Goal: Information Seeking & Learning: Learn about a topic

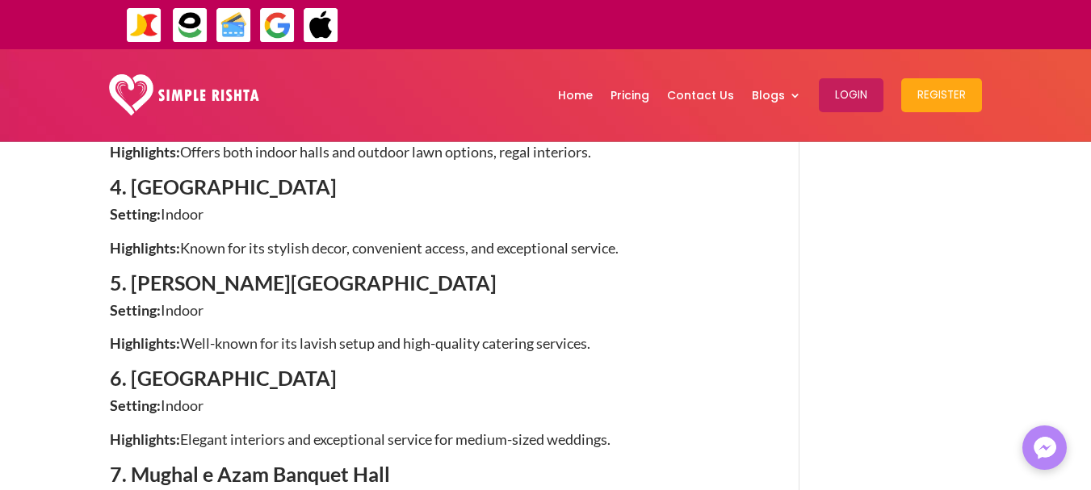
scroll to position [1373, 0]
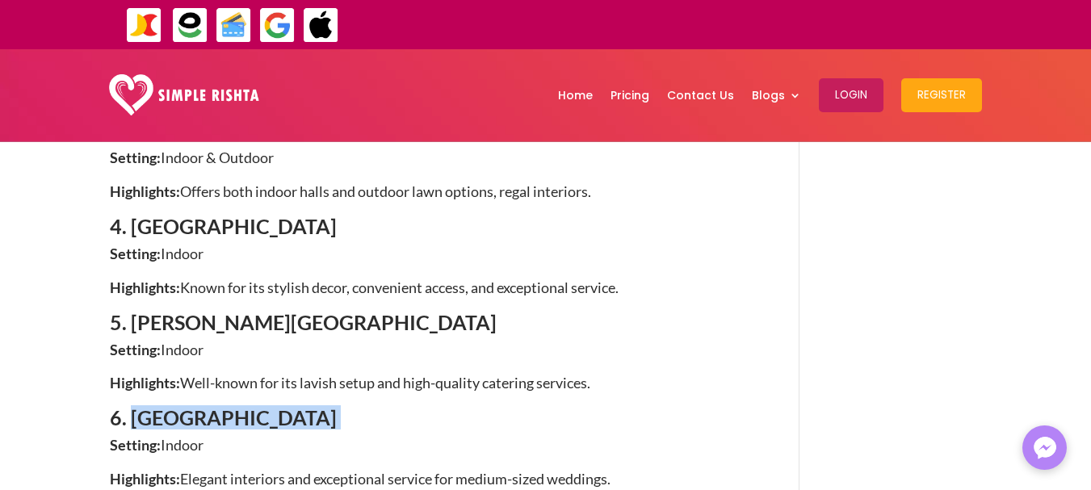
drag, startPoint x: 132, startPoint y: 353, endPoint x: 358, endPoint y: 353, distance: 226.1
click at [358, 408] on h4 "6. [GEOGRAPHIC_DATA]" at bounding box center [431, 422] width 642 height 28
copy h4 "Marina Banquet Hall"
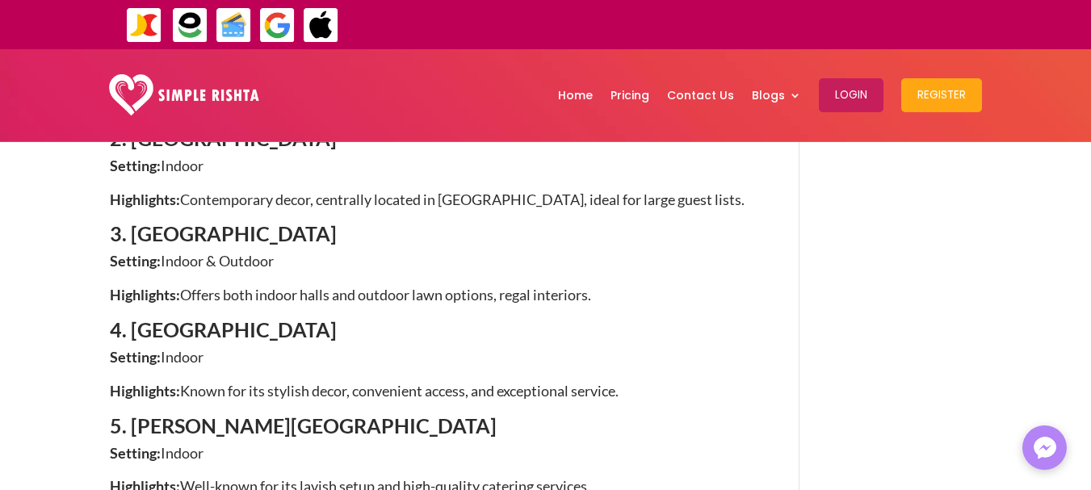
scroll to position [1292, 0]
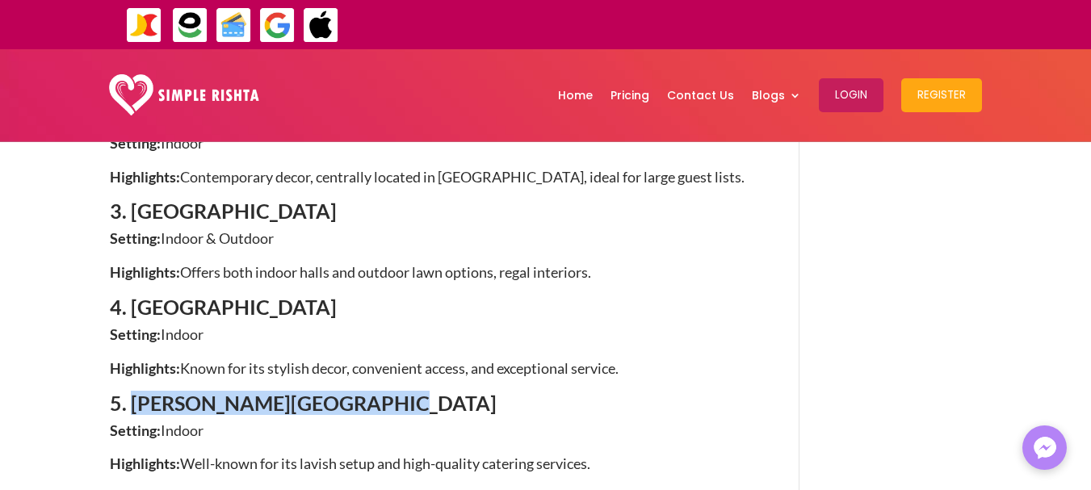
drag, startPoint x: 131, startPoint y: 339, endPoint x: 364, endPoint y: 344, distance: 233.4
click at [364, 393] on h4 "5. [PERSON_NAME][GEOGRAPHIC_DATA]" at bounding box center [431, 407] width 642 height 28
copy span "Bella Rose Event Complex"
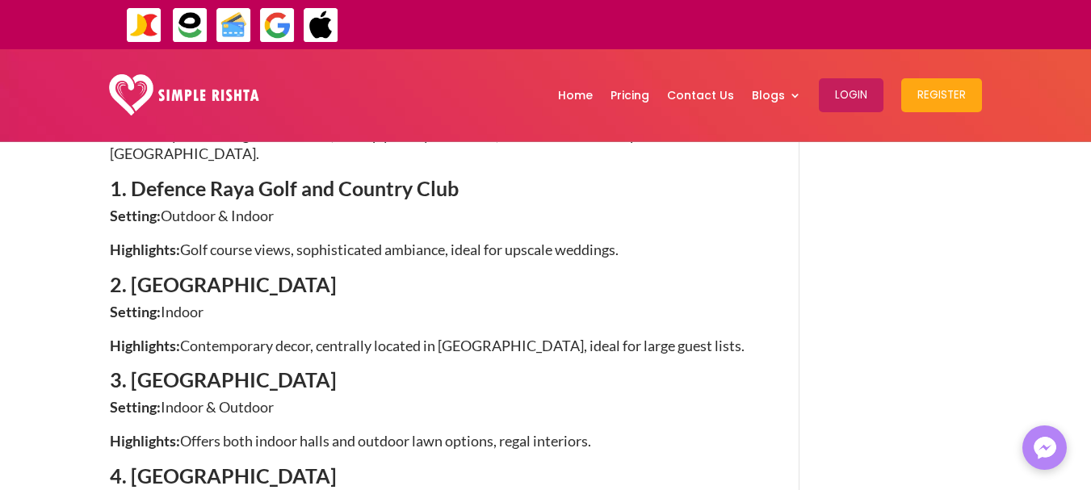
scroll to position [1130, 0]
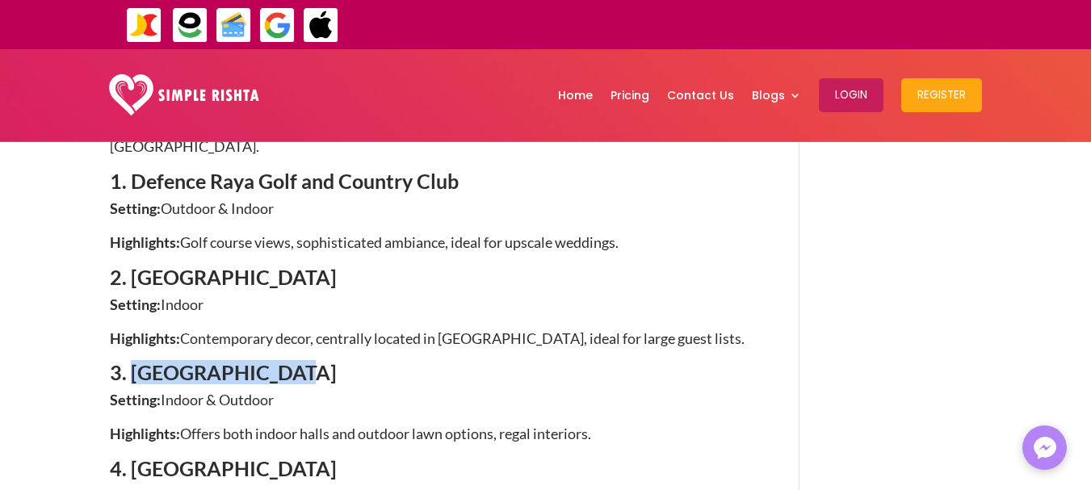
drag, startPoint x: 129, startPoint y: 303, endPoint x: 278, endPoint y: 309, distance: 148.7
click at [278, 363] on h4 "3. [GEOGRAPHIC_DATA]" at bounding box center [431, 377] width 642 height 28
drag, startPoint x: 255, startPoint y: 308, endPoint x: 243, endPoint y: 333, distance: 27.1
click at [243, 391] on span "Indoor & Outdoor" at bounding box center [217, 400] width 113 height 18
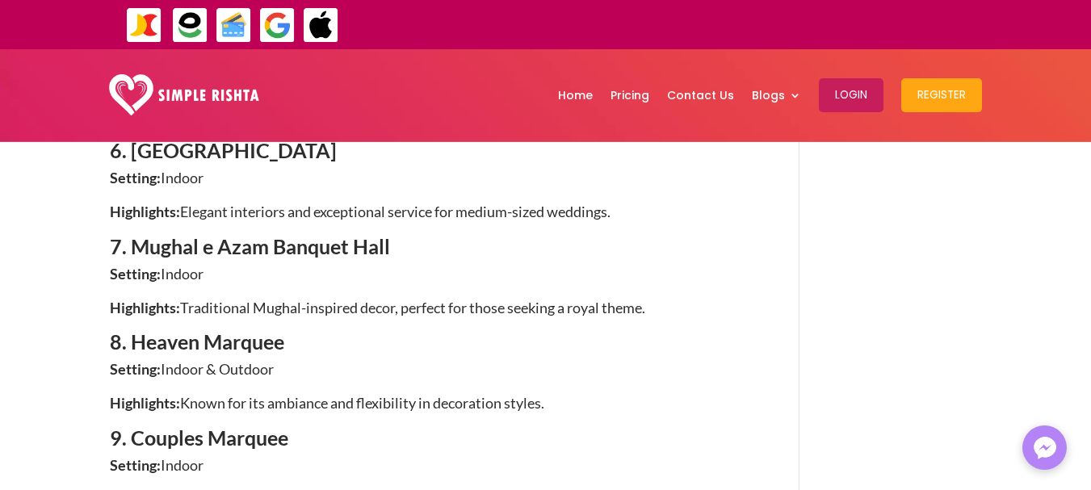
scroll to position [1696, 0]
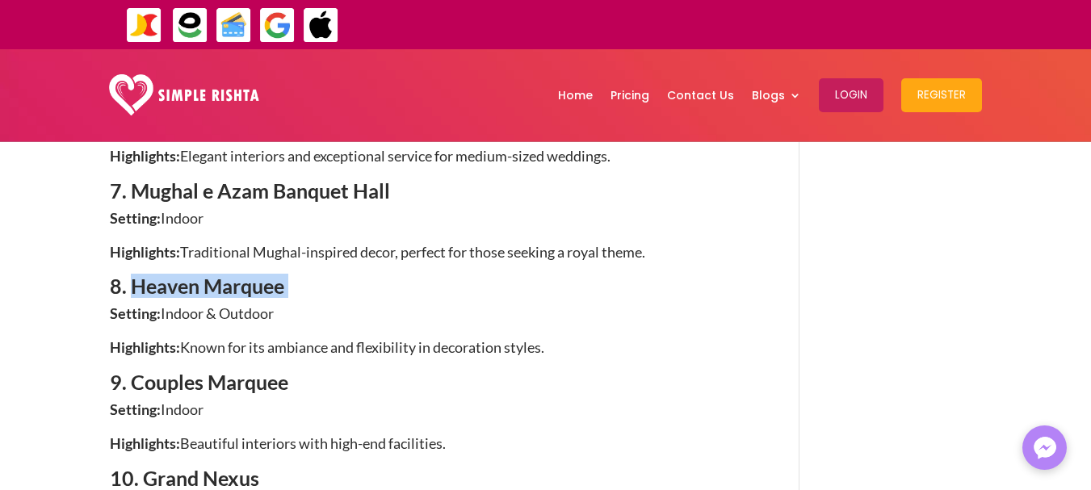
drag, startPoint x: 135, startPoint y: 222, endPoint x: 288, endPoint y: 222, distance: 153.4
click at [288, 276] on h4 "8. Heaven Marquee" at bounding box center [431, 290] width 642 height 28
copy h4 "Heaven Marquee"
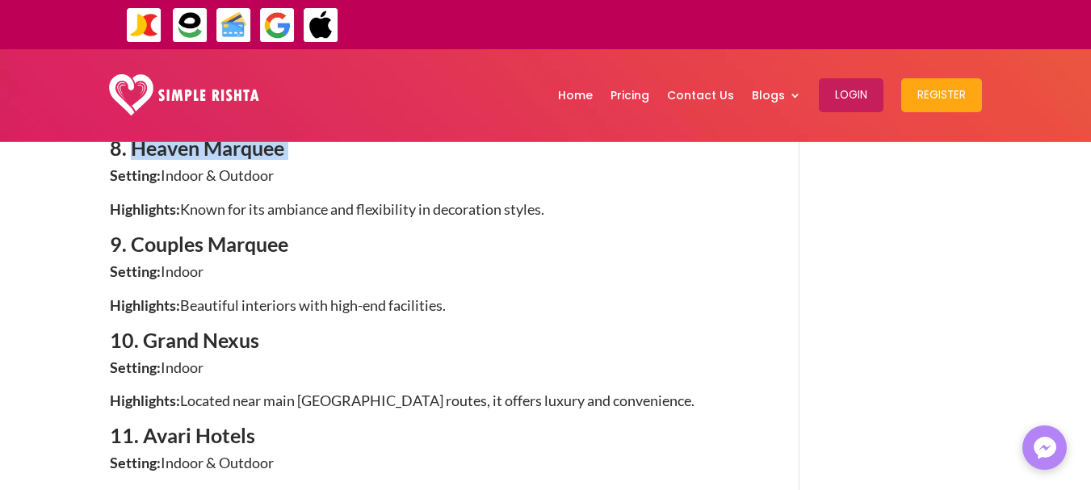
scroll to position [1857, 0]
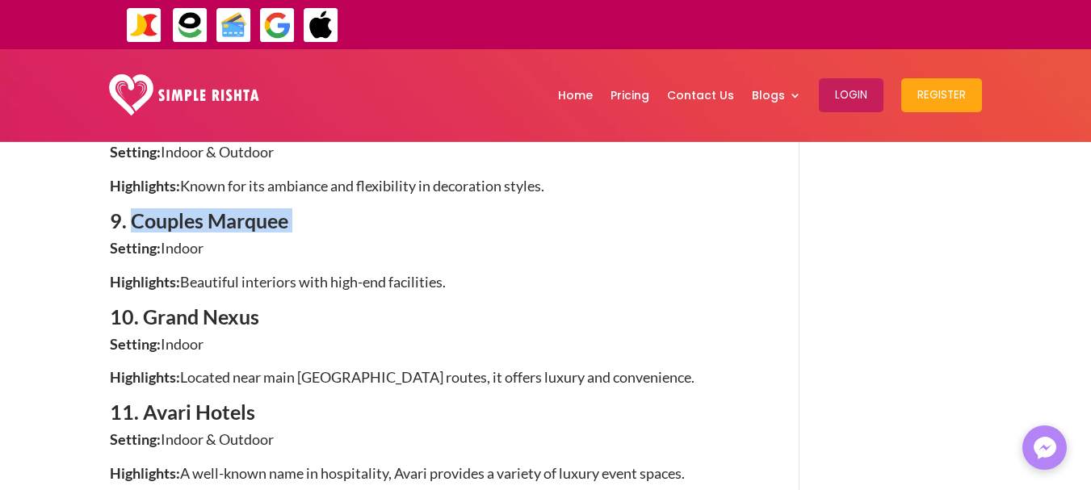
drag, startPoint x: 129, startPoint y: 152, endPoint x: 300, endPoint y: 155, distance: 170.4
click at [300, 211] on h4 "9. Couples Marquee" at bounding box center [431, 225] width 642 height 28
copy h4 "Couples Marquee"
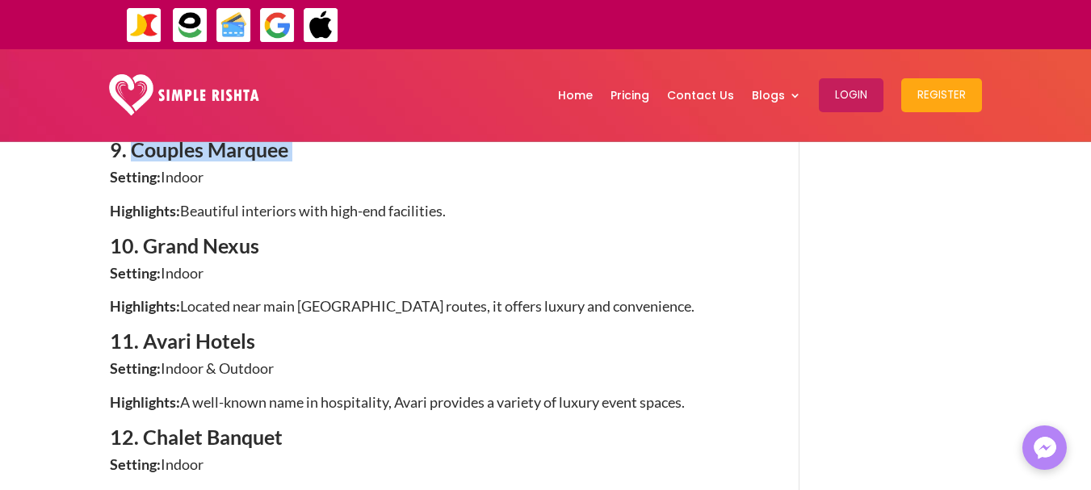
scroll to position [1938, 0]
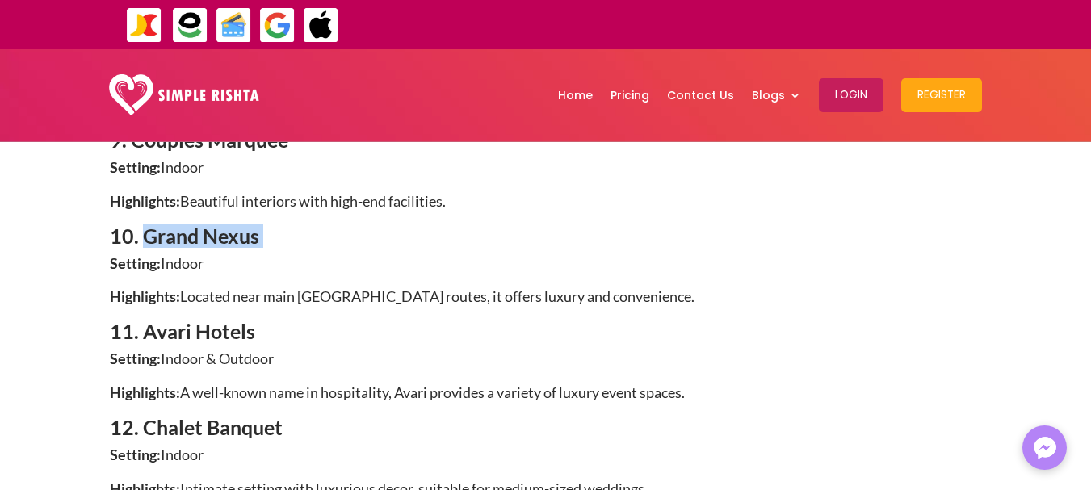
drag, startPoint x: 142, startPoint y: 166, endPoint x: 309, endPoint y: 165, distance: 167.1
click at [309, 226] on h4 "10. Grand Nexus" at bounding box center [431, 240] width 642 height 28
copy h4 "Grand Nexus"
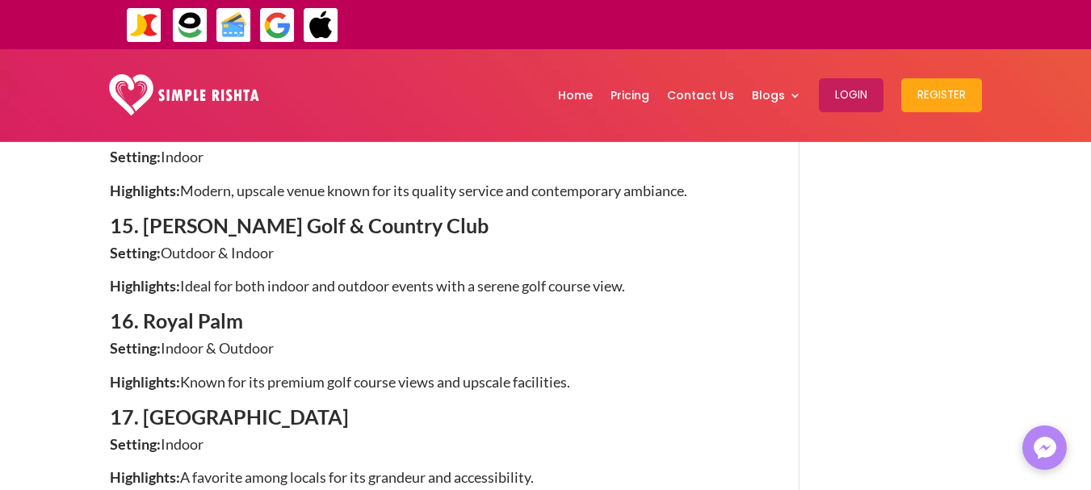
scroll to position [2503, 0]
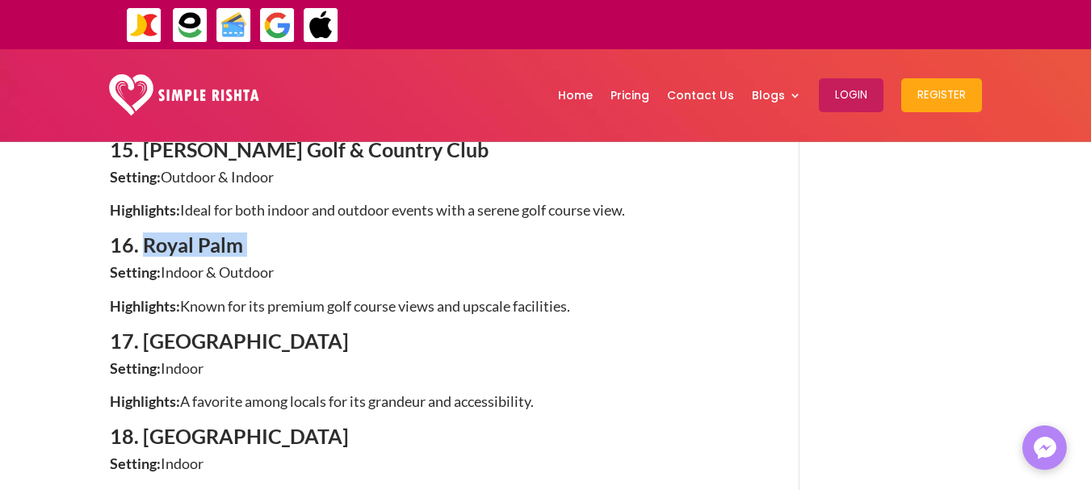
drag, startPoint x: 145, startPoint y: 182, endPoint x: 304, endPoint y: 185, distance: 159.1
click at [304, 235] on h4 "16. Royal Palm" at bounding box center [431, 249] width 642 height 28
copy h4 "Royal Palm"
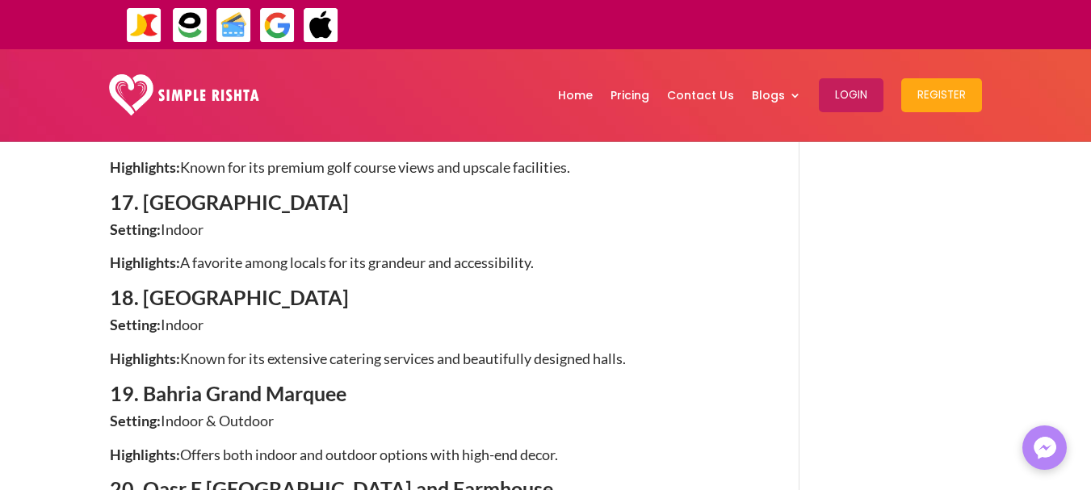
scroll to position [2665, 0]
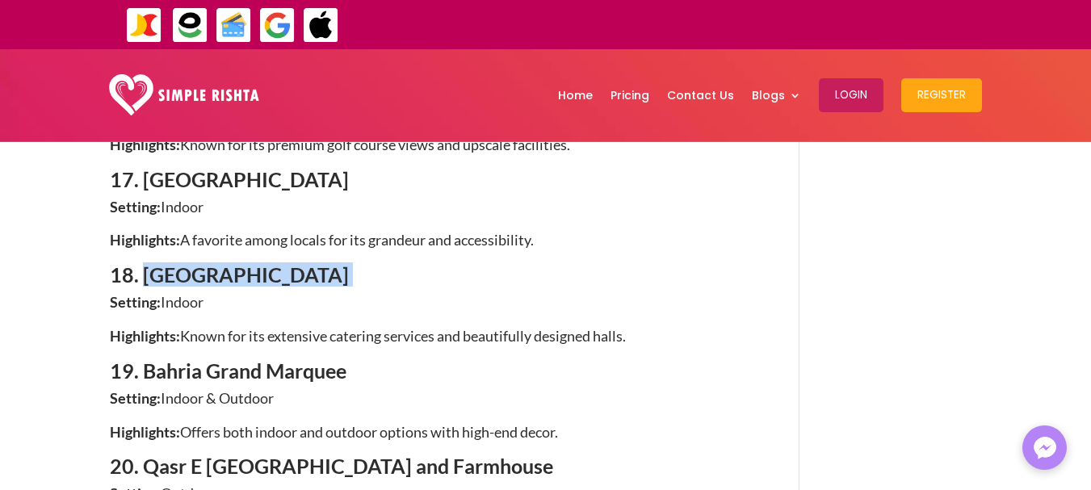
drag, startPoint x: 141, startPoint y: 212, endPoint x: 402, endPoint y: 207, distance: 261.7
click at [402, 265] on h4 "18. [GEOGRAPHIC_DATA]" at bounding box center [431, 279] width 642 height 28
copy h4 "Gourmet Palace Marquee"
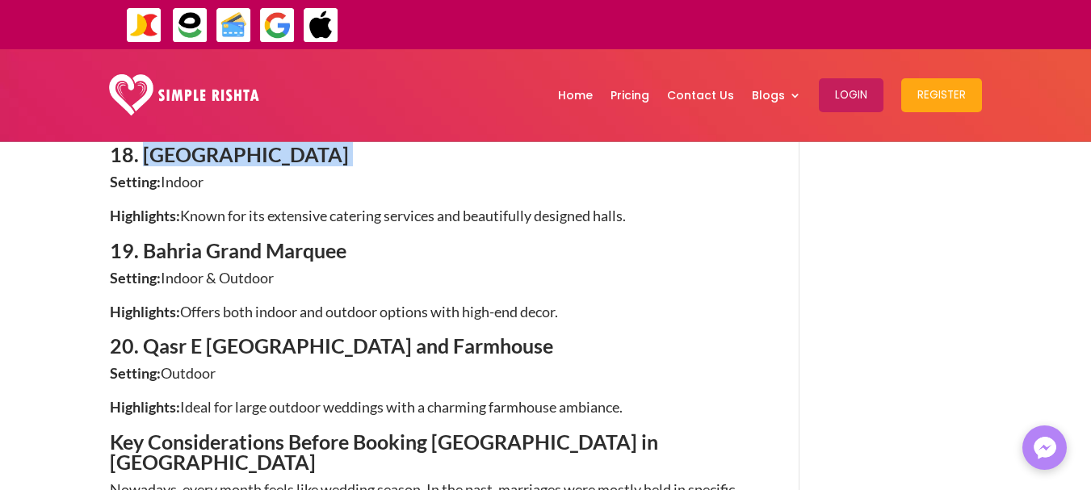
scroll to position [2826, 0]
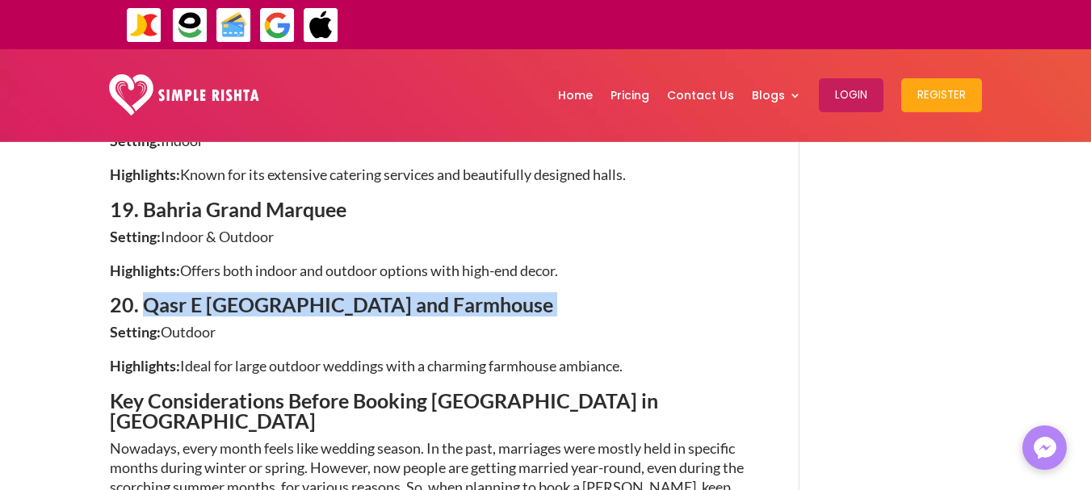
drag, startPoint x: 147, startPoint y: 231, endPoint x: 518, endPoint y: 236, distance: 370.7
click at [518, 295] on h4 "20. Qasr E [GEOGRAPHIC_DATA] and Farmhouse" at bounding box center [431, 309] width 642 height 28
copy h4 "Qasr E Zauk Lawn and Farmhouse"
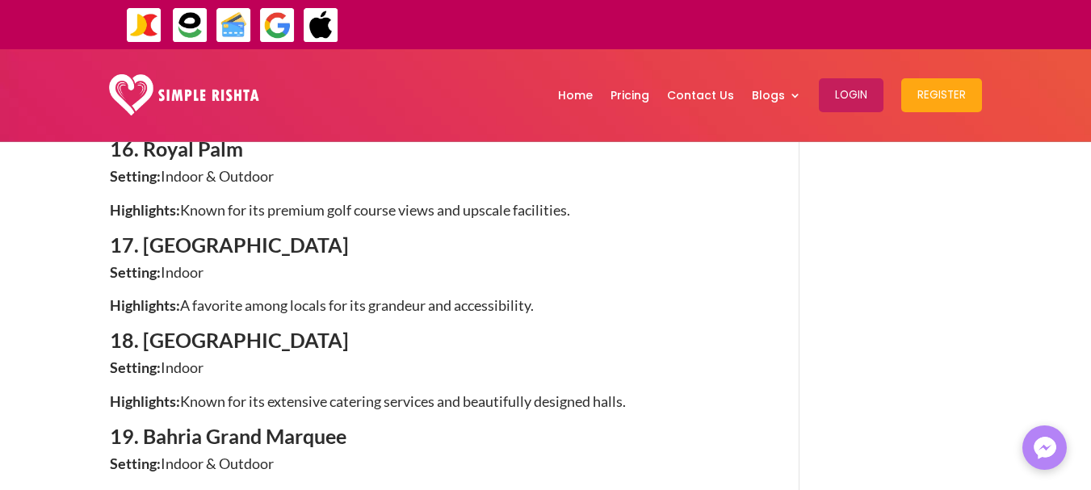
scroll to position [2665, 0]
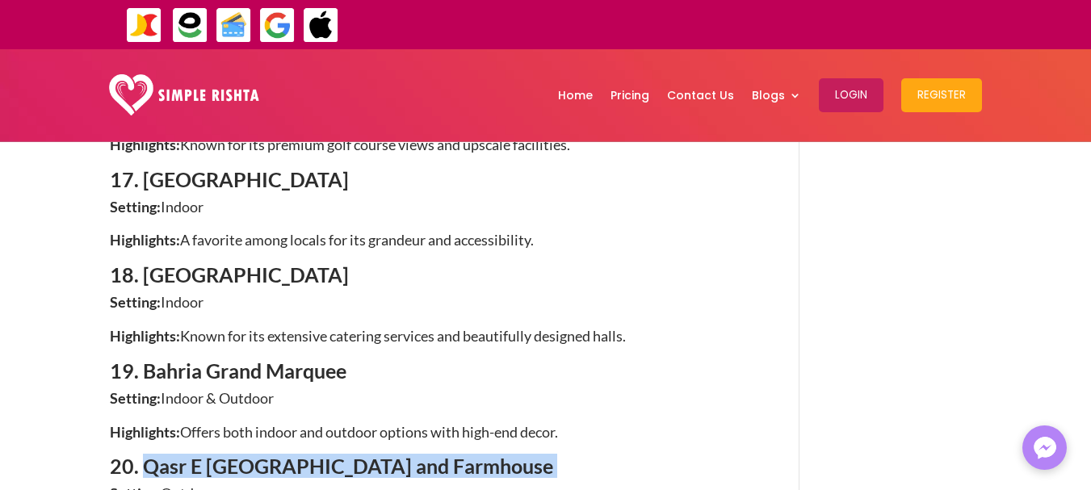
click at [148, 359] on span "19. Bahria Grand Marquee" at bounding box center [228, 371] width 237 height 24
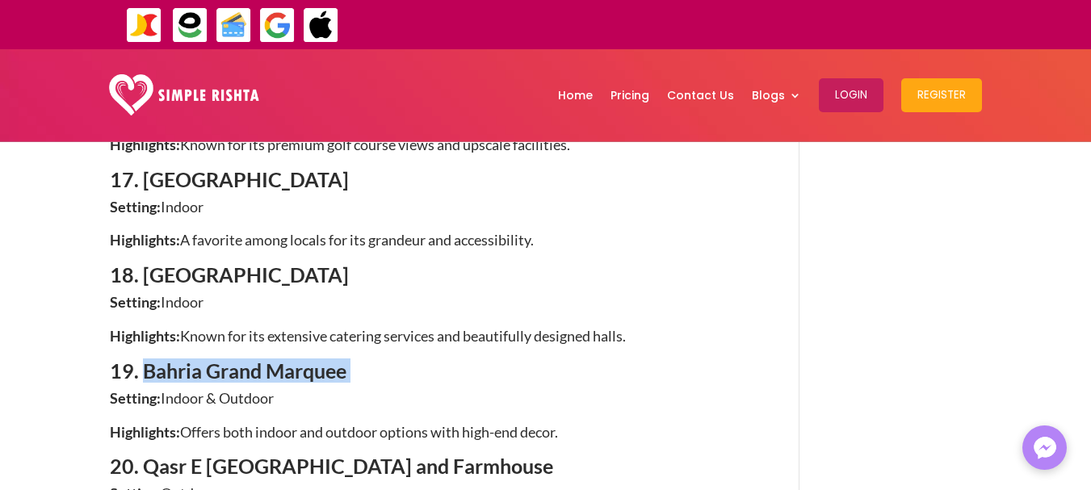
drag, startPoint x: 148, startPoint y: 295, endPoint x: 468, endPoint y: 307, distance: 320.8
click at [468, 361] on h4 "19. Bahria Grand Marquee" at bounding box center [431, 375] width 642 height 28
copy div "Bahria Grand Marquee"
